Goal: Transaction & Acquisition: Register for event/course

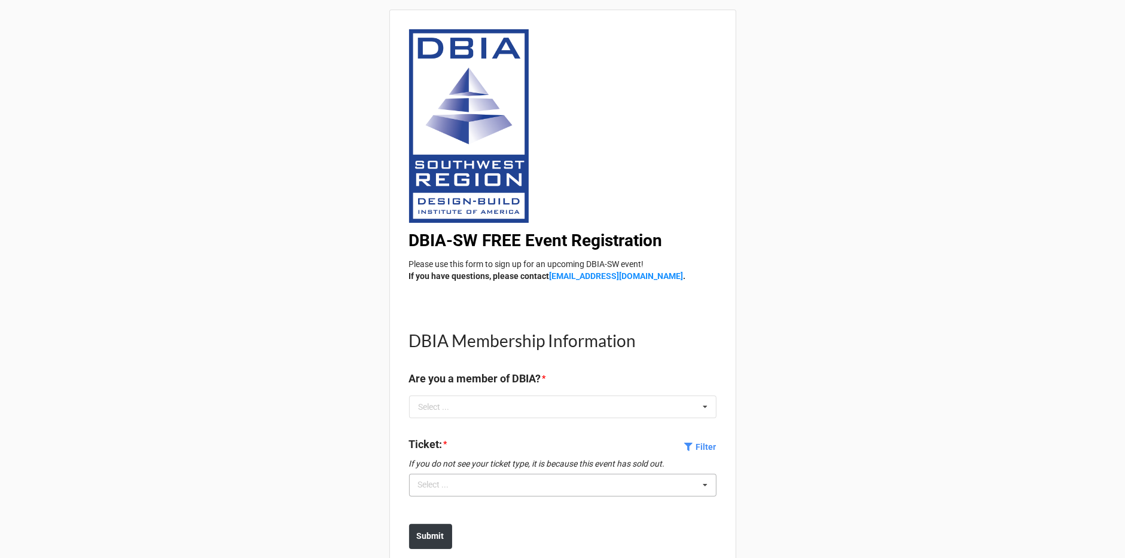
click at [535, 477] on div "Select ... No results found." at bounding box center [562, 485] width 307 height 23
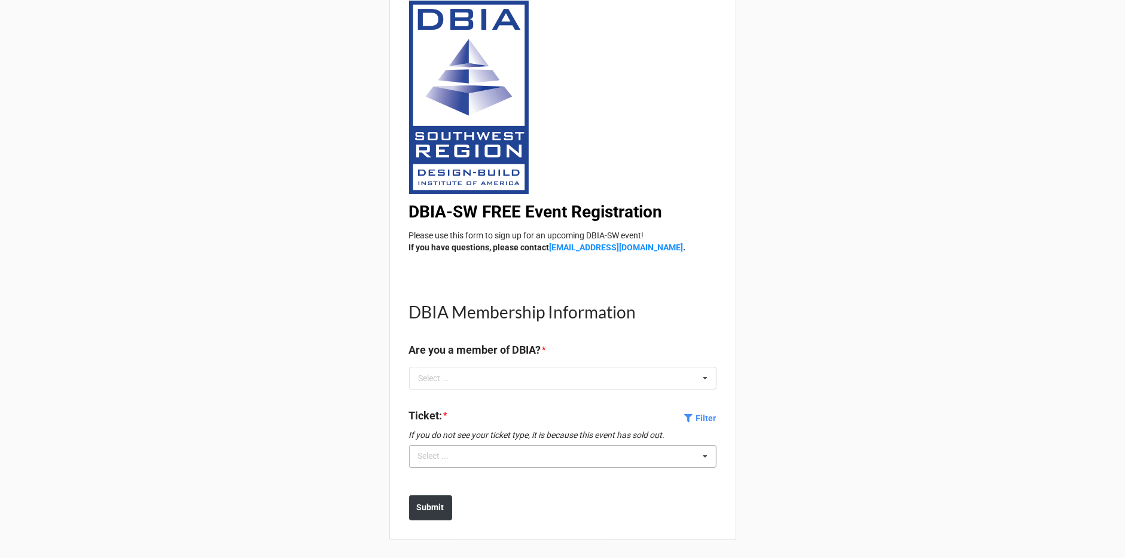
click at [519, 451] on div "Select ... No results found." at bounding box center [562, 456] width 307 height 23
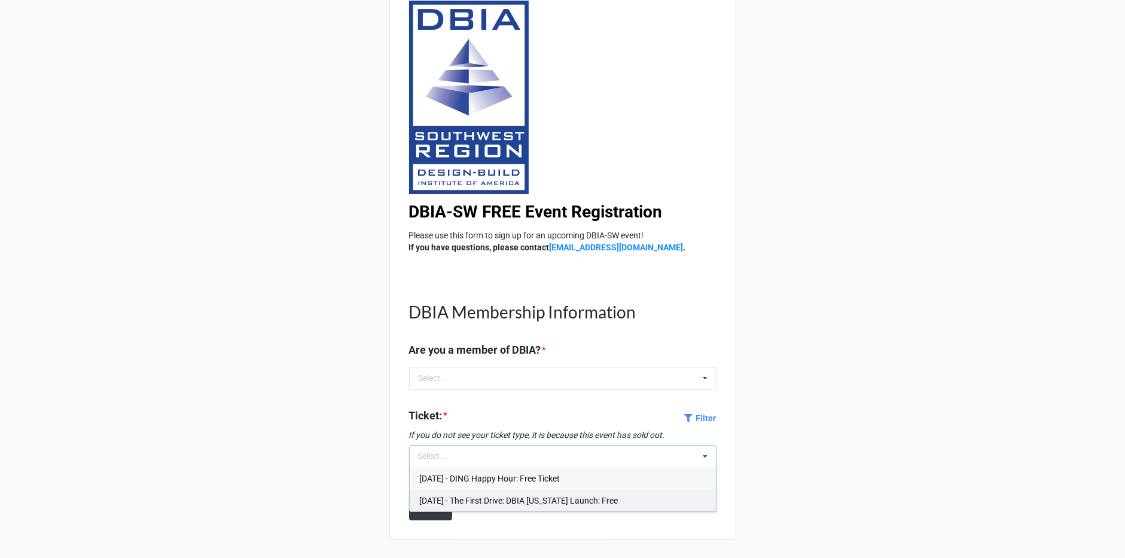
click at [518, 496] on span "[DATE] - The First Drive: DBIA [US_STATE] Launch: Free" at bounding box center [518, 501] width 198 height 10
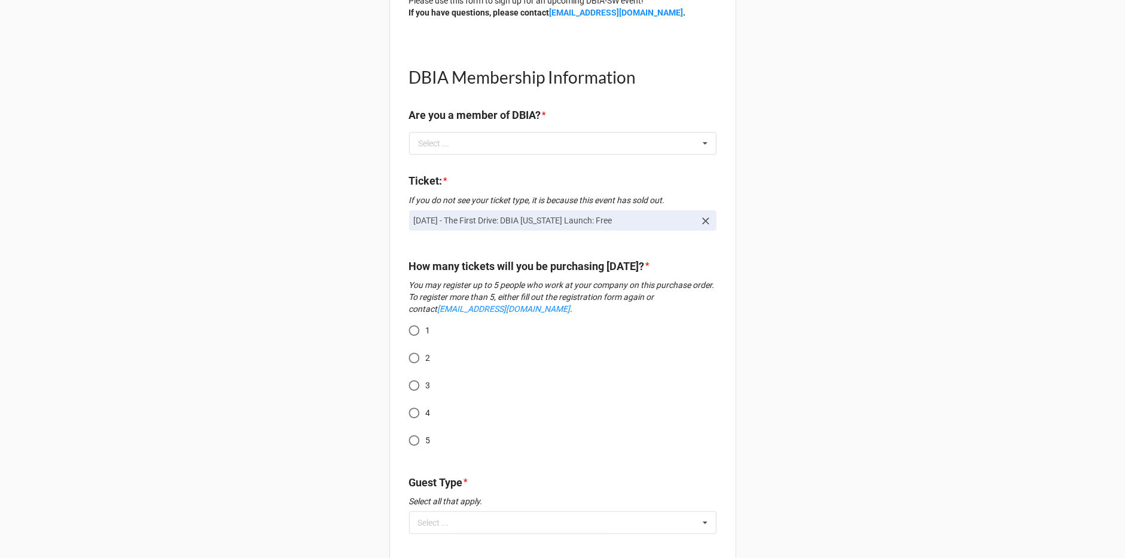
scroll to position [331, 0]
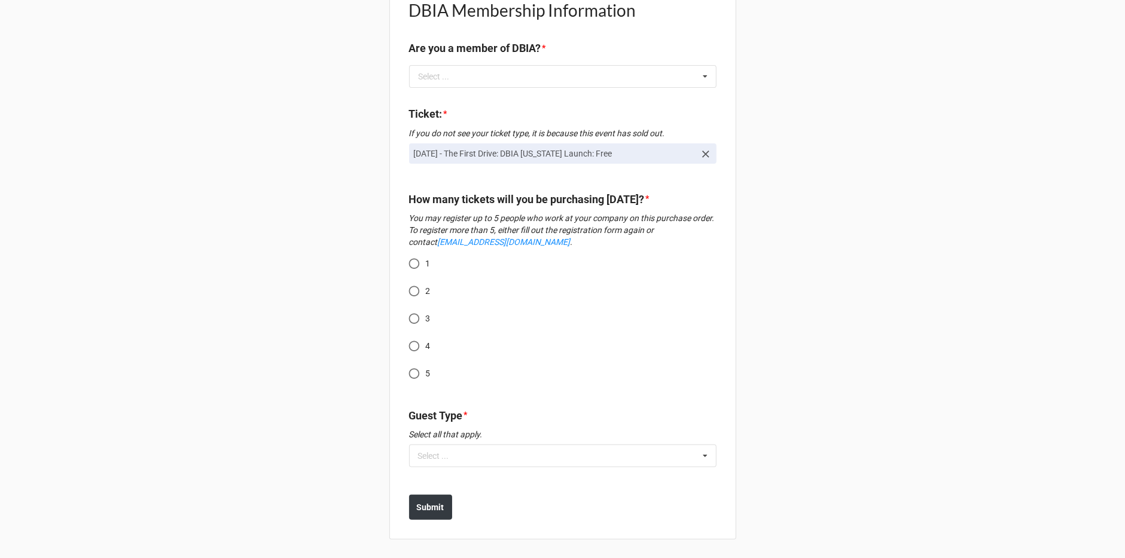
click at [418, 290] on input "2" at bounding box center [413, 291] width 23 height 23
radio input "true"
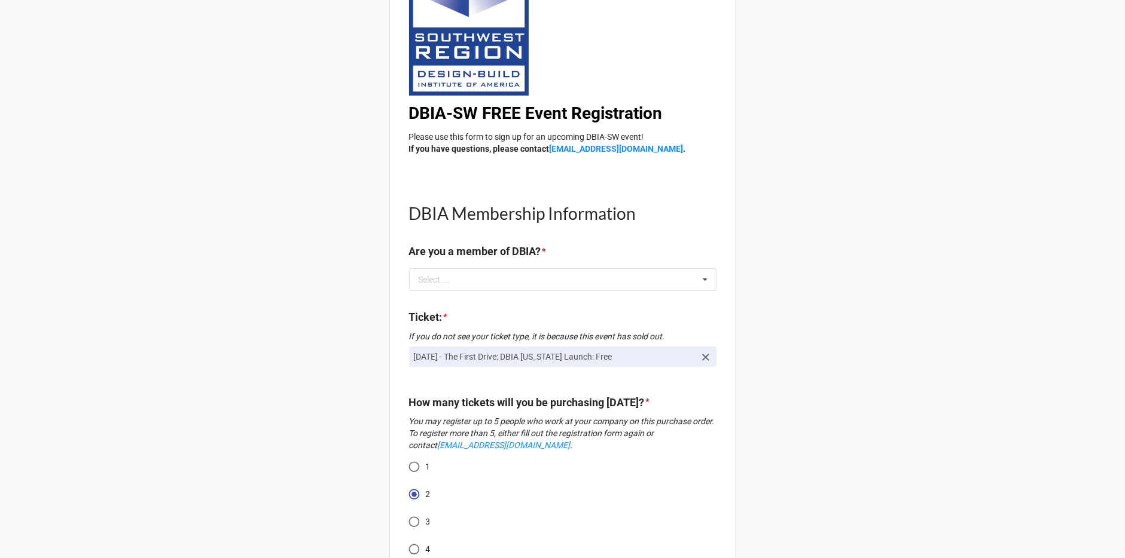
scroll to position [130, 0]
